Goal: Task Accomplishment & Management: Use online tool/utility

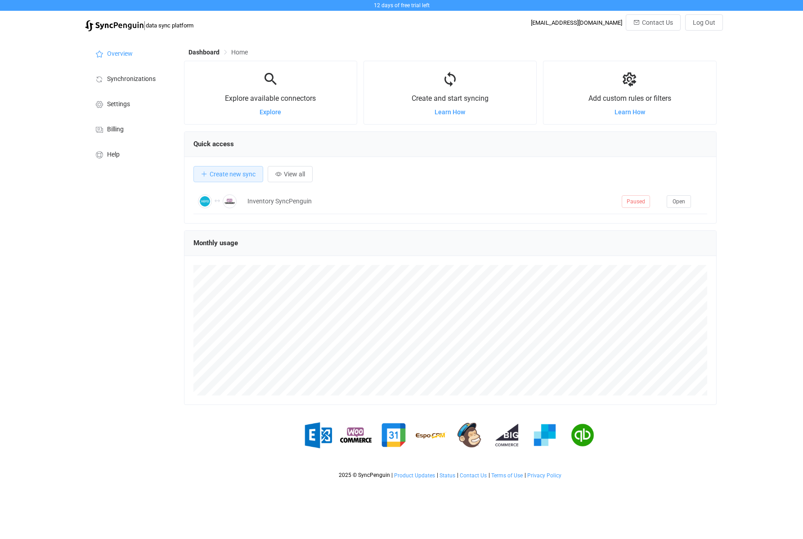
scroll to position [175, 533]
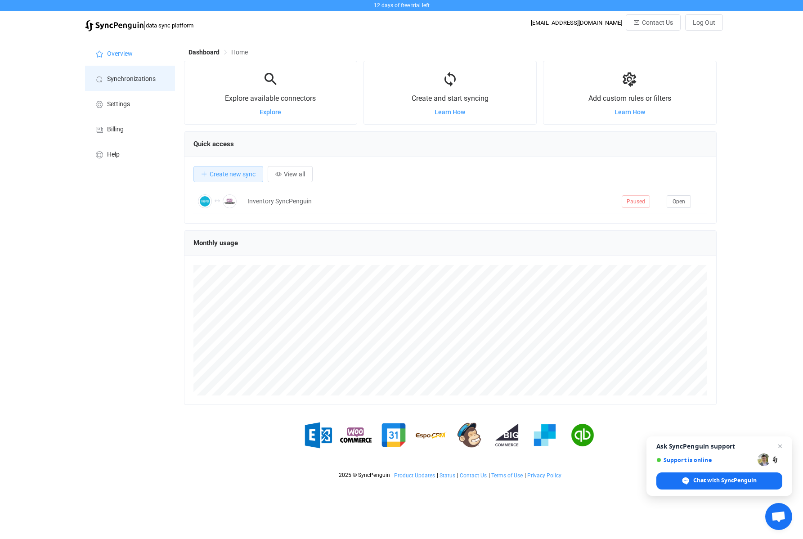
click at [130, 80] on span "Synchronizations" at bounding box center [131, 79] width 49 height 7
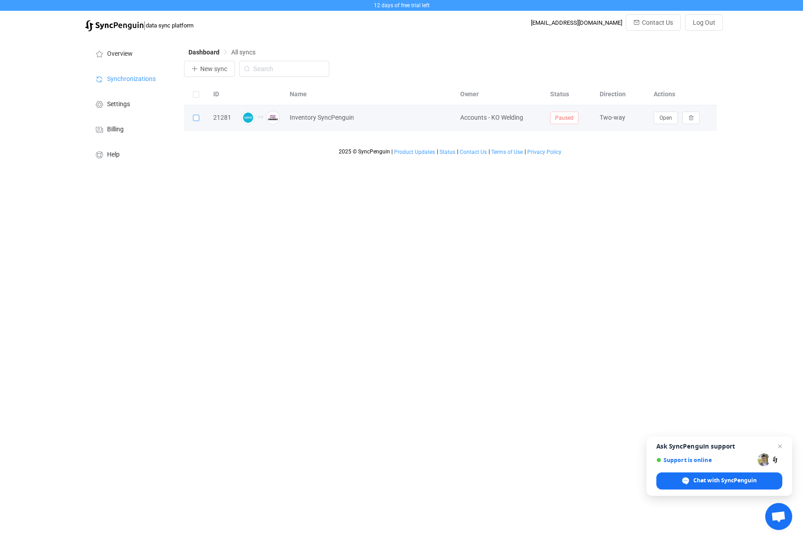
click at [197, 117] on span at bounding box center [196, 118] width 6 height 6
click at [199, 115] on input "checkbox" at bounding box center [199, 115] width 0 height 0
click at [660, 121] on span "Open" at bounding box center [666, 118] width 13 height 6
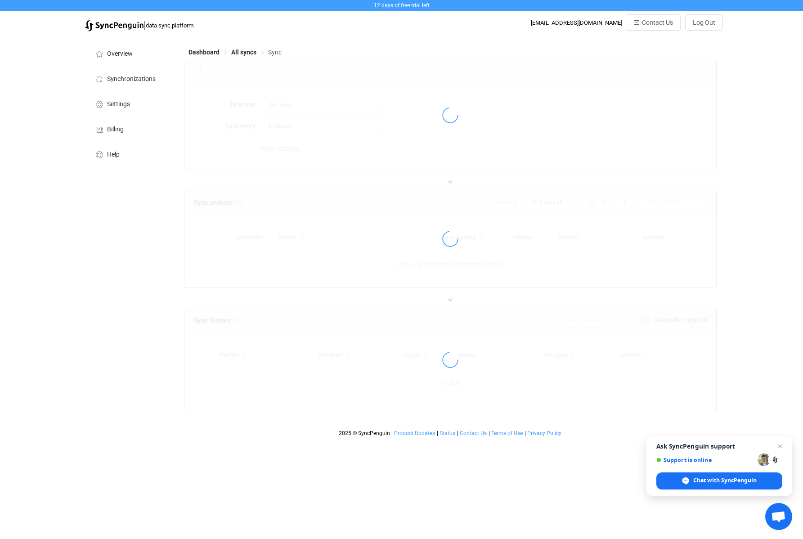
type input "30 minutes"
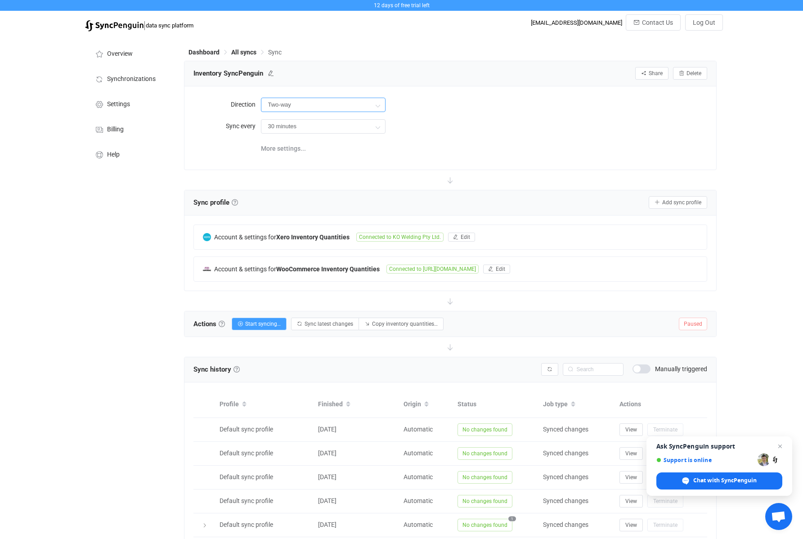
click at [354, 106] on input "Two-way" at bounding box center [323, 105] width 125 height 14
click at [364, 160] on span "Xero" at bounding box center [368, 161] width 13 height 7
type input "WooCommerce → Xero"
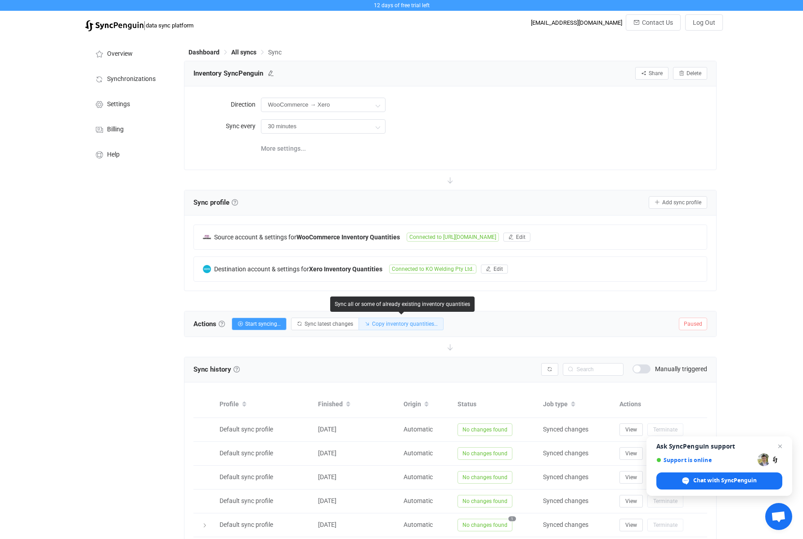
click at [419, 326] on span "Copy inventory quantities…" at bounding box center [405, 324] width 66 height 6
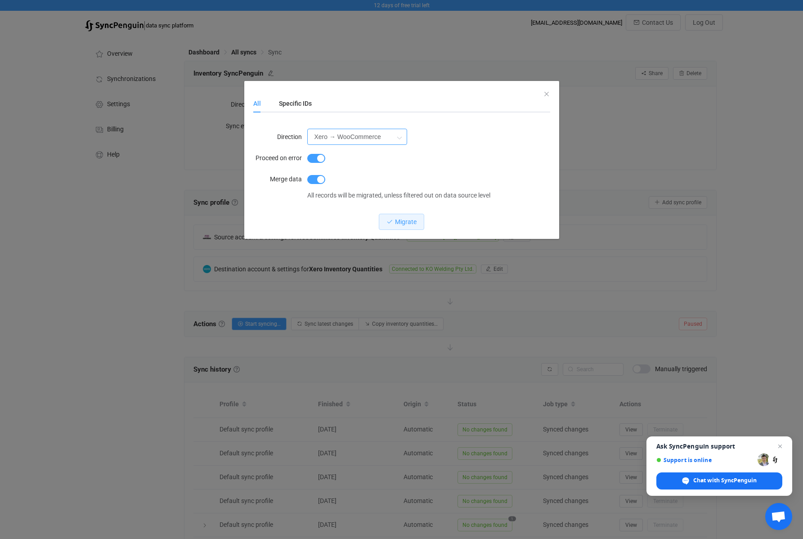
click at [391, 134] on input "Xero → WooCommerce" at bounding box center [357, 137] width 100 height 16
click at [387, 177] on li "WooCommerce → Xero" at bounding box center [364, 176] width 113 height 15
type input "WooCommerce → Xero"
click at [316, 179] on span "dialog" at bounding box center [316, 179] width 18 height 9
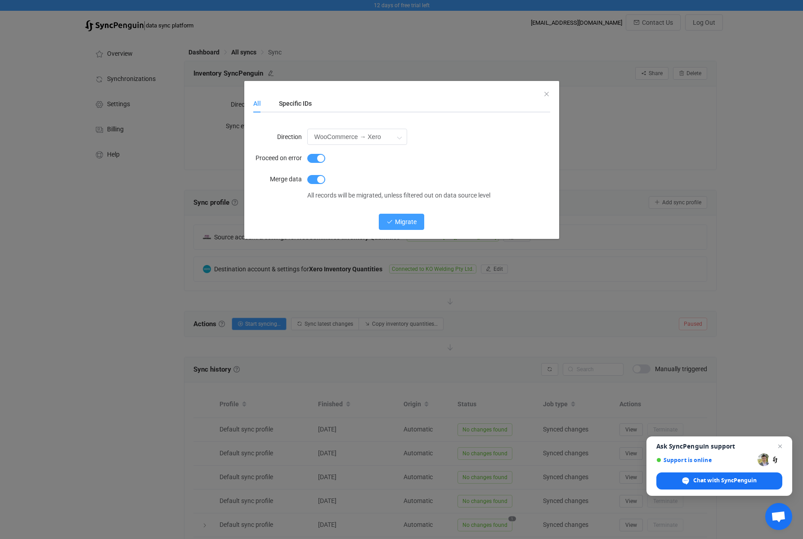
click at [392, 221] on icon "dialog" at bounding box center [390, 222] width 6 height 6
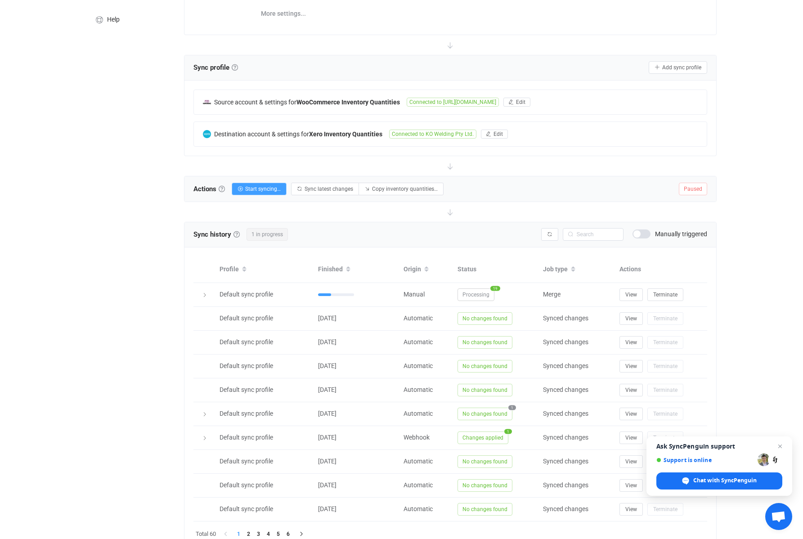
scroll to position [136, 0]
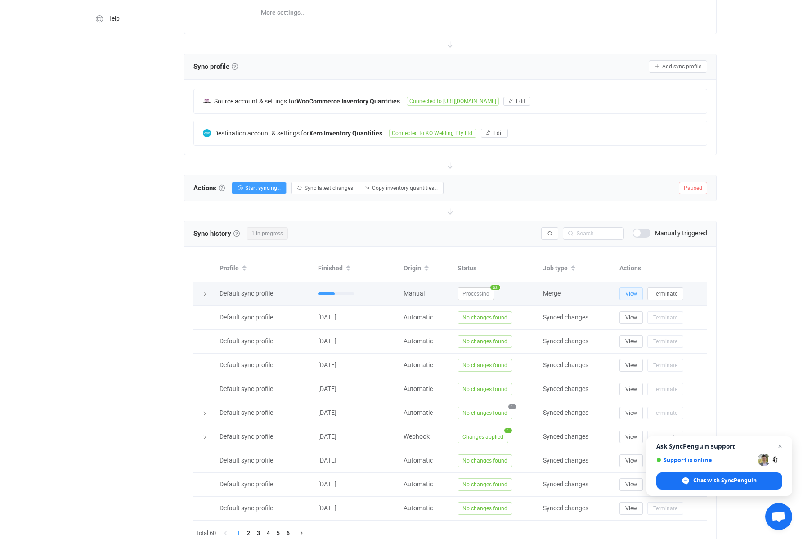
click at [638, 295] on button "View" at bounding box center [631, 294] width 23 height 13
